Goal: Information Seeking & Learning: Learn about a topic

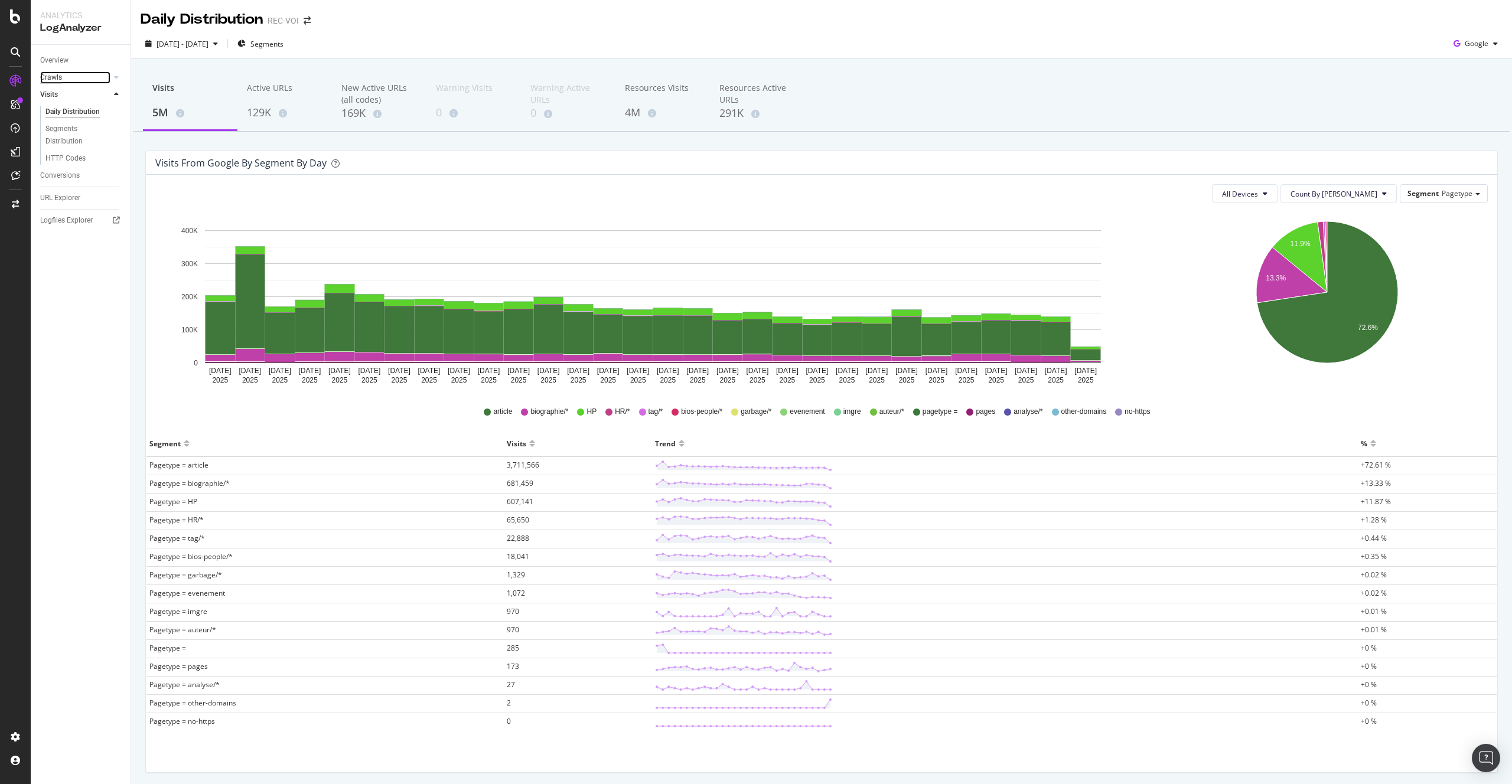
click at [49, 75] on div "Crawls" at bounding box center [51, 77] width 22 height 12
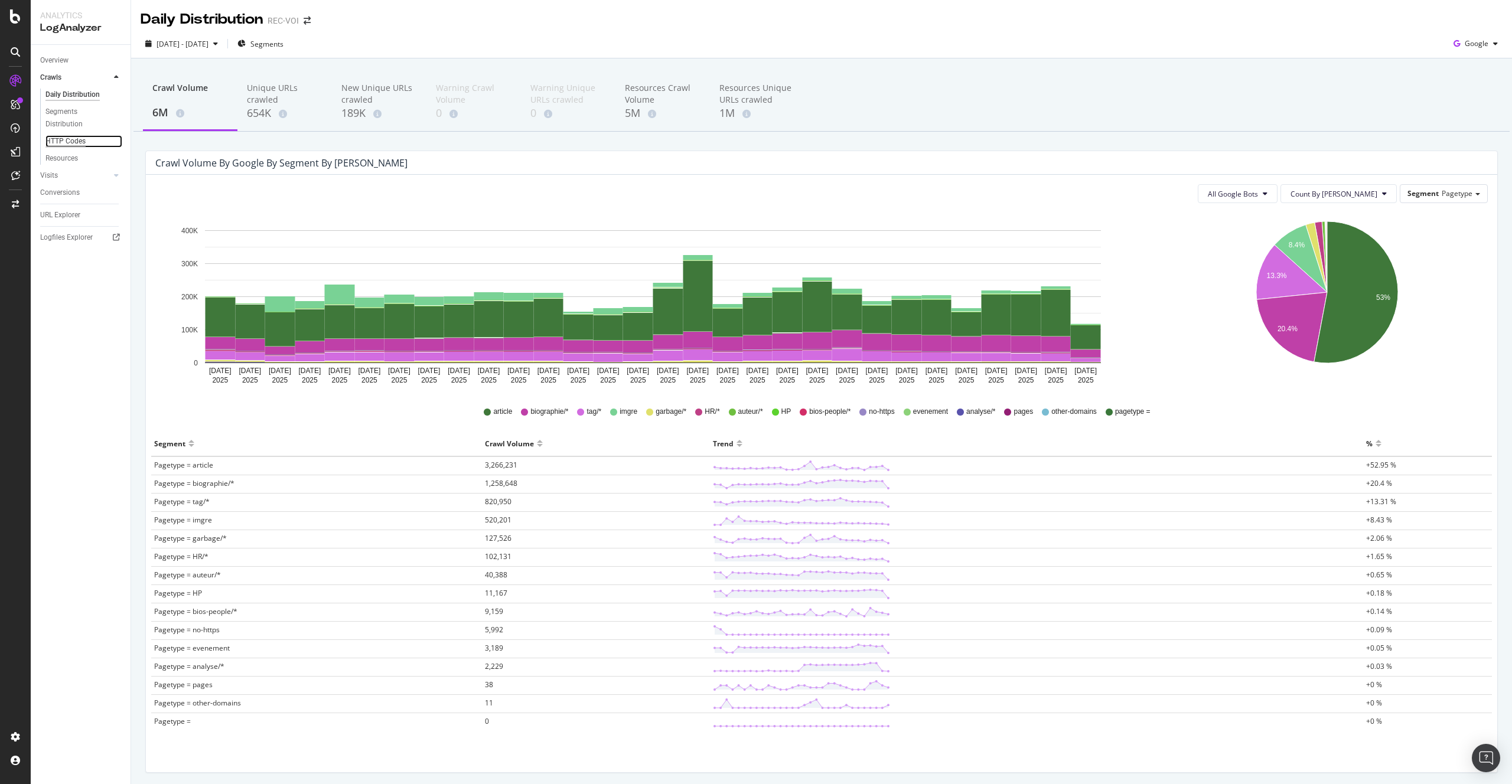
click at [64, 143] on div "HTTP Codes" at bounding box center [66, 142] width 40 height 12
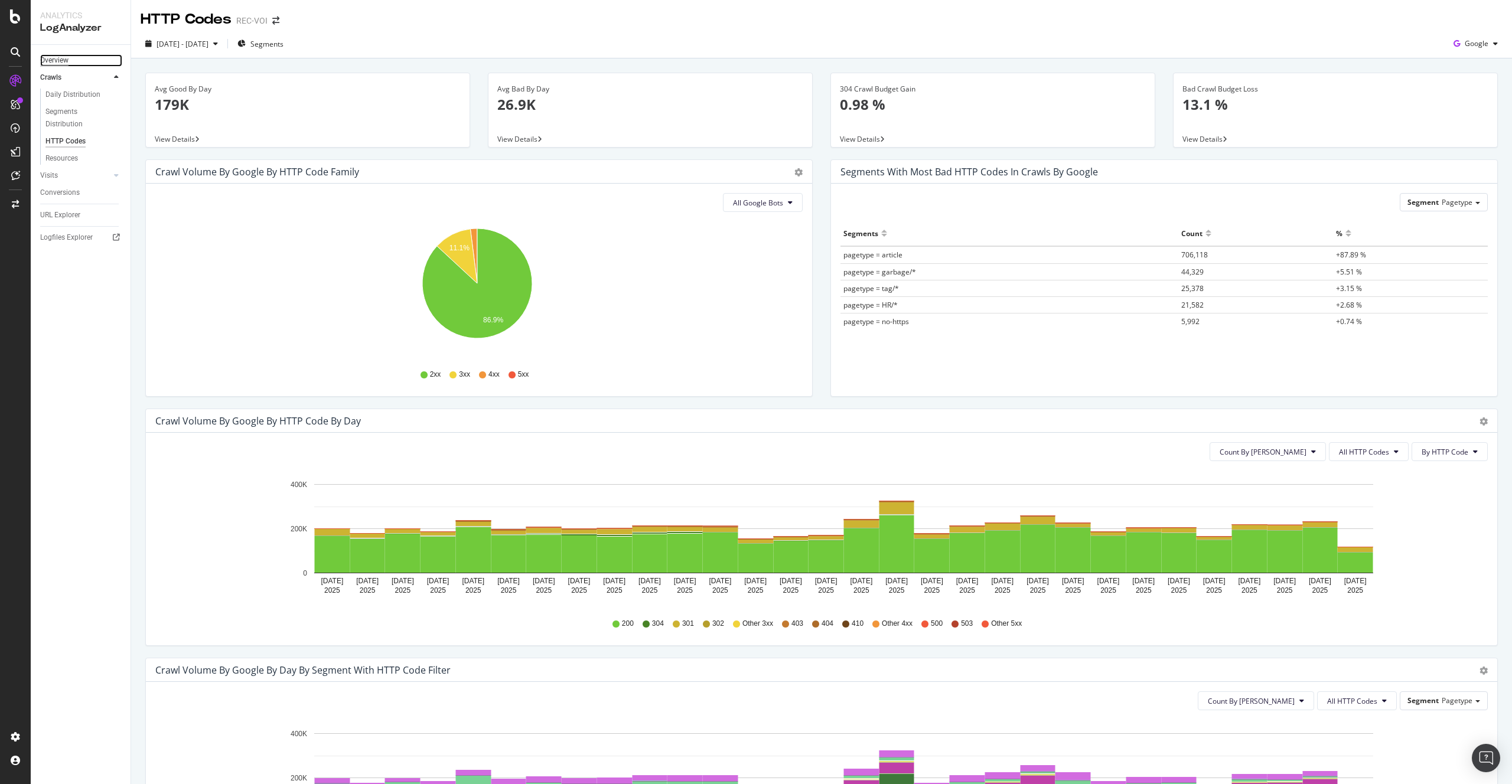
click at [58, 59] on div "Overview" at bounding box center [55, 61] width 28 height 12
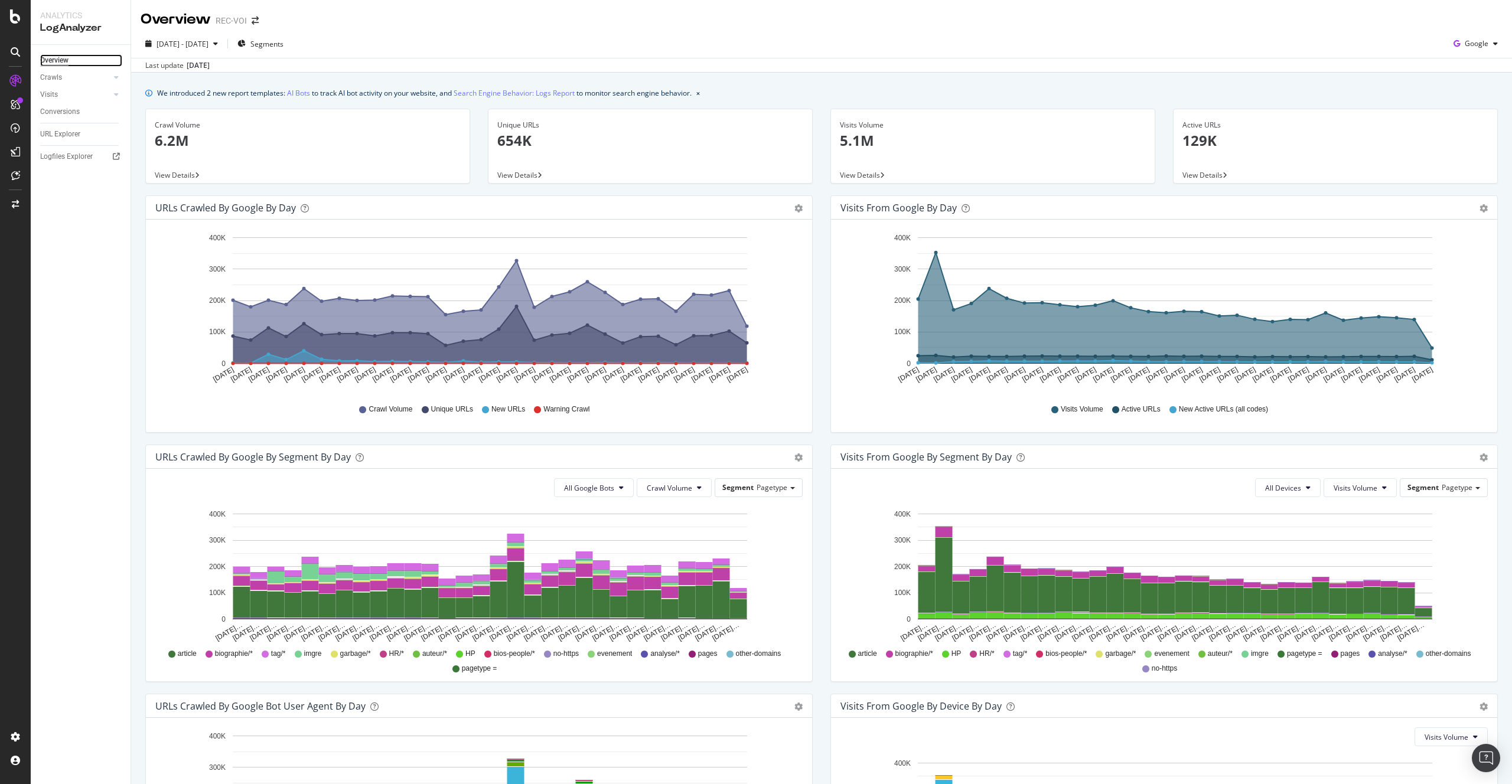
click at [58, 59] on div "Overview" at bounding box center [55, 61] width 28 height 12
click at [17, 75] on icon at bounding box center [15, 80] width 11 height 11
